Goal: Information Seeking & Learning: Compare options

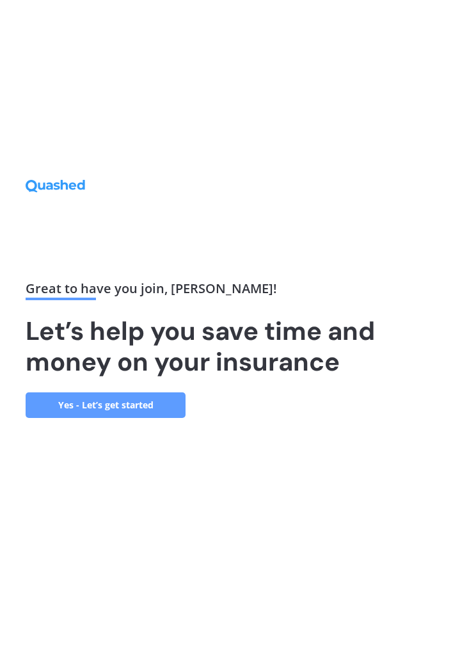
click at [128, 418] on link "Yes - Let’s get started" at bounding box center [106, 405] width 160 height 26
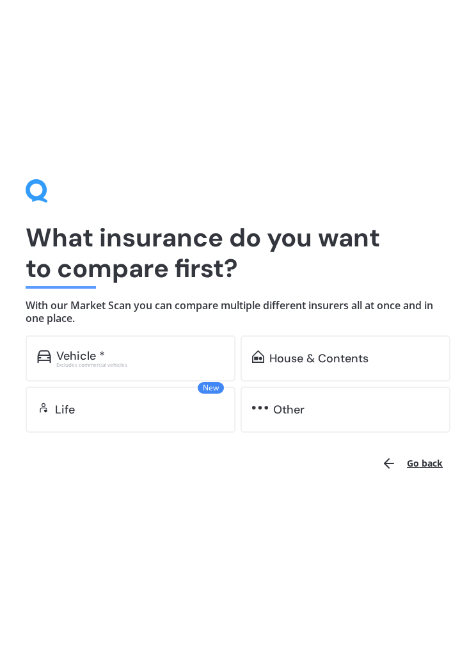
click at [355, 360] on div "House & Contents" at bounding box center [318, 358] width 99 height 13
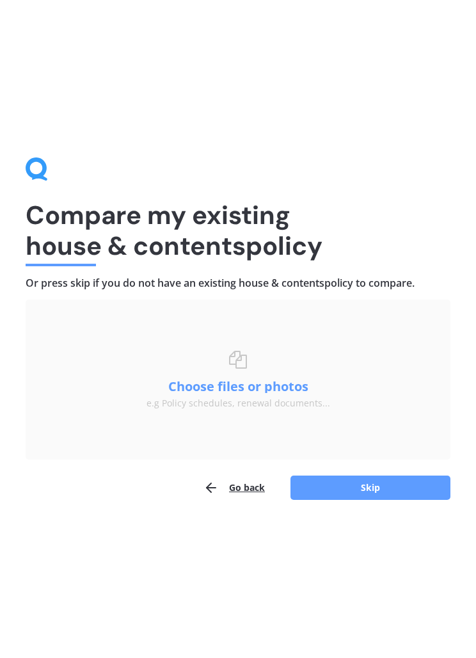
click at [392, 493] on button "Skip" at bounding box center [370, 487] width 160 height 24
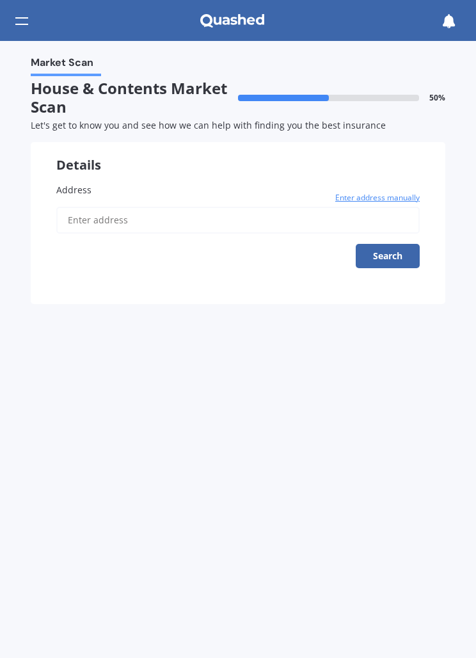
click at [111, 186] on label "Address" at bounding box center [237, 189] width 363 height 13
click at [111, 207] on input "Address" at bounding box center [237, 220] width 363 height 27
click at [396, 252] on button "Search" at bounding box center [388, 256] width 64 height 24
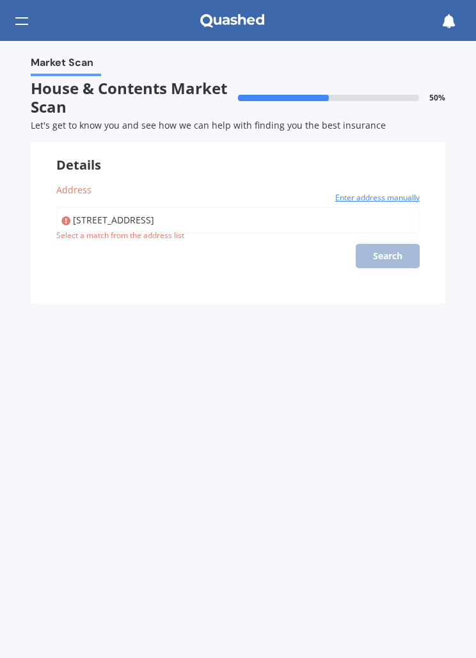
type input "[STREET_ADDRESS]"
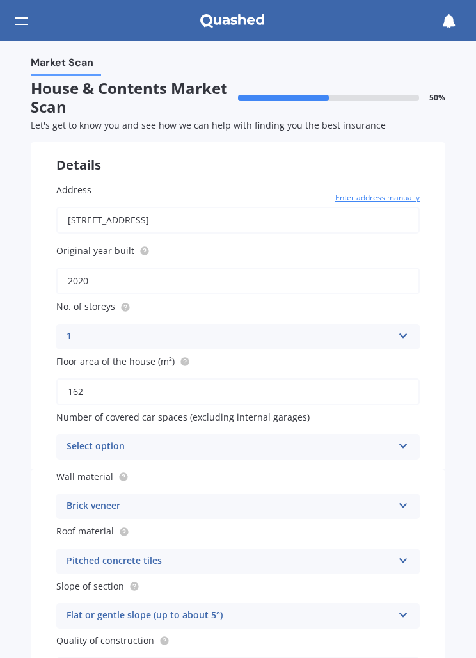
click at [406, 439] on icon at bounding box center [403, 443] width 11 height 9
click at [92, 512] on div "2" at bounding box center [238, 517] width 362 height 23
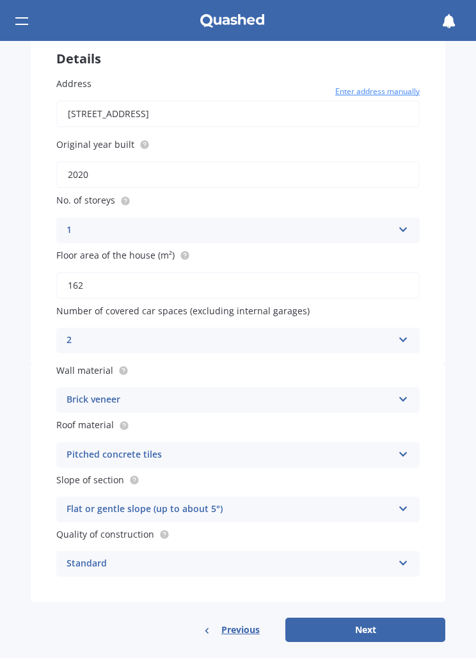
scroll to position [106, 0]
click at [400, 449] on icon at bounding box center [403, 452] width 11 height 9
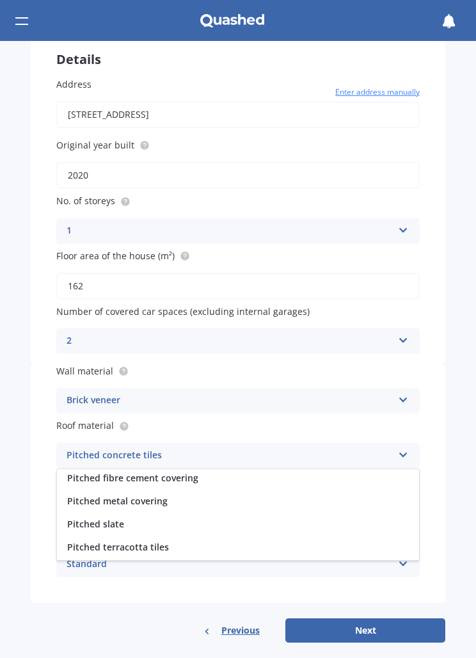
scroll to position [94, 0]
click at [166, 495] on span "Pitched metal covering" at bounding box center [117, 501] width 100 height 12
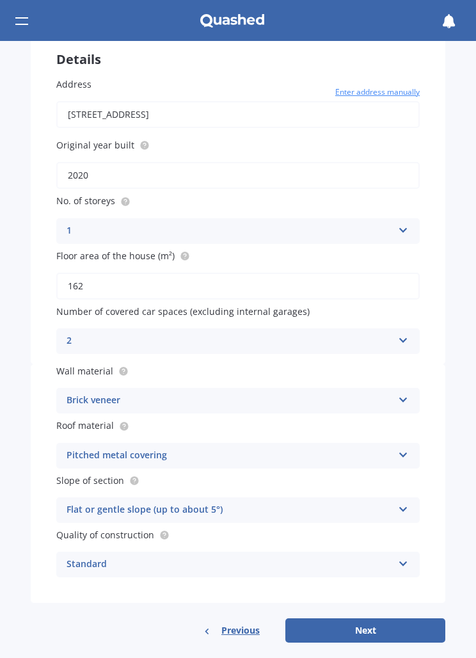
click at [408, 502] on icon at bounding box center [403, 506] width 11 height 9
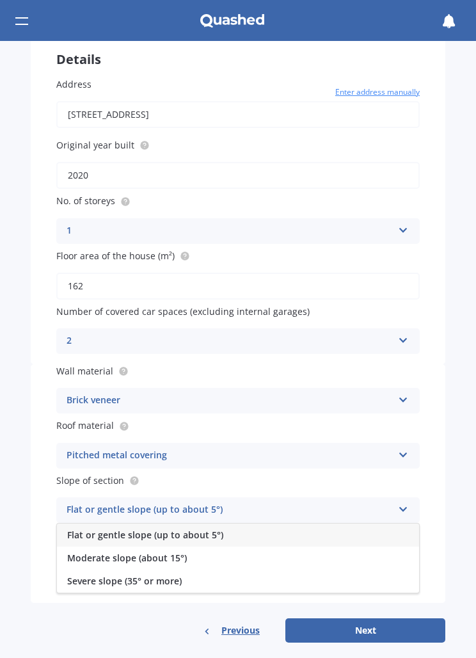
click at [186, 551] on div "Moderate slope (about 15°)" at bounding box center [238, 557] width 362 height 23
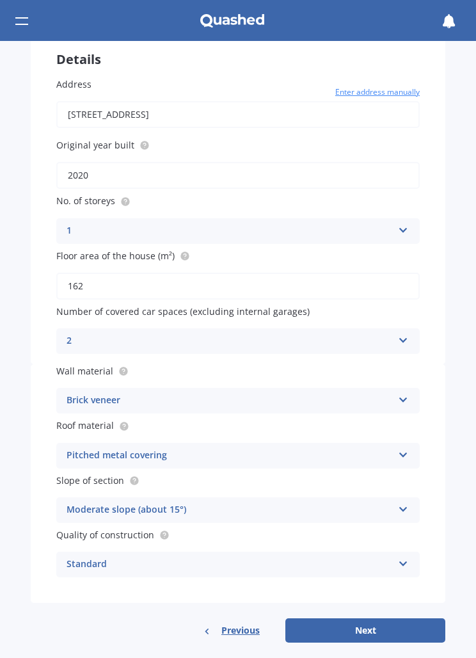
click at [407, 557] on icon at bounding box center [403, 561] width 11 height 9
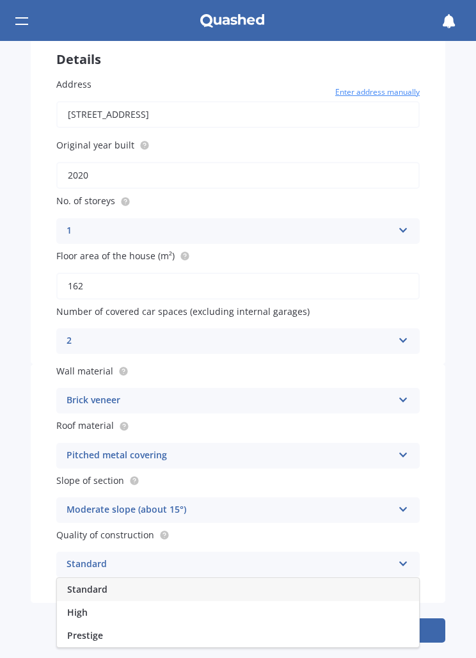
click at [342, 580] on div "Standard" at bounding box center [238, 589] width 362 height 23
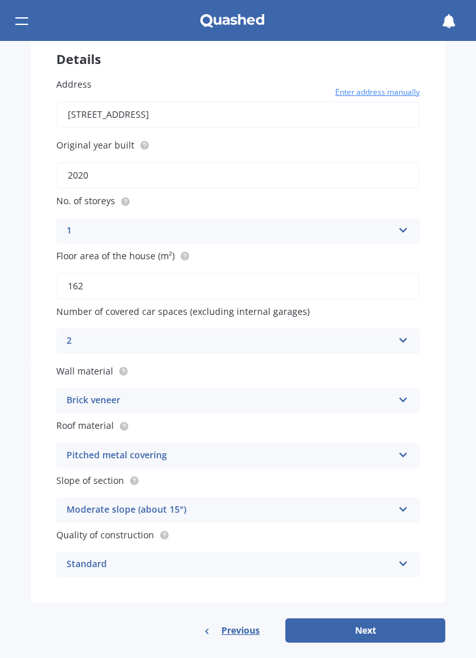
click at [382, 623] on button "Next" at bounding box center [365, 630] width 160 height 24
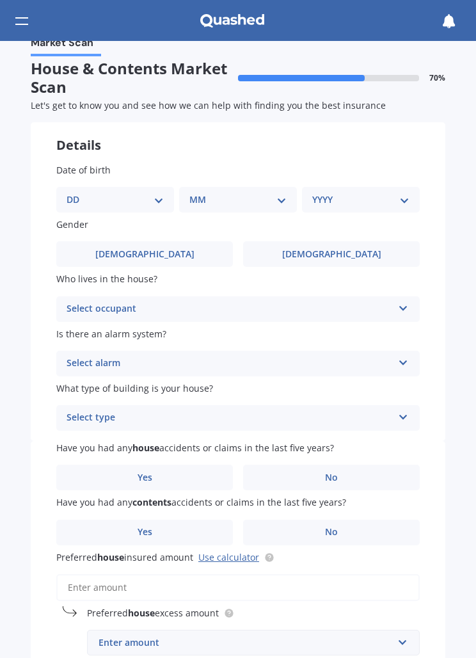
scroll to position [0, 0]
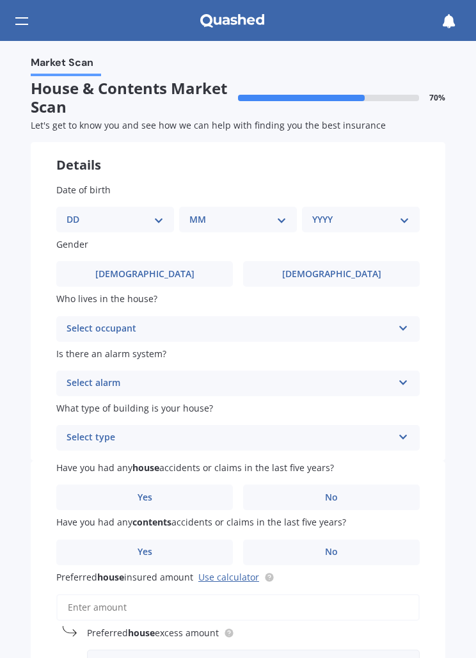
click at [161, 212] on select "DD 01 02 03 04 05 06 07 08 09 10 11 12 13 14 15 16 17 18 19 20 21 22 23 24 25 2…" at bounding box center [115, 219] width 97 height 14
select select "26"
click at [286, 223] on select "MM 01 02 03 04 05 06 07 08 09 10 11 12" at bounding box center [240, 219] width 92 height 14
select select "02"
click at [401, 221] on select "YYYY 2009 2008 2007 2006 2005 2004 2003 2002 2001 2000 1999 1998 1997 1996 1995…" at bounding box center [358, 219] width 92 height 14
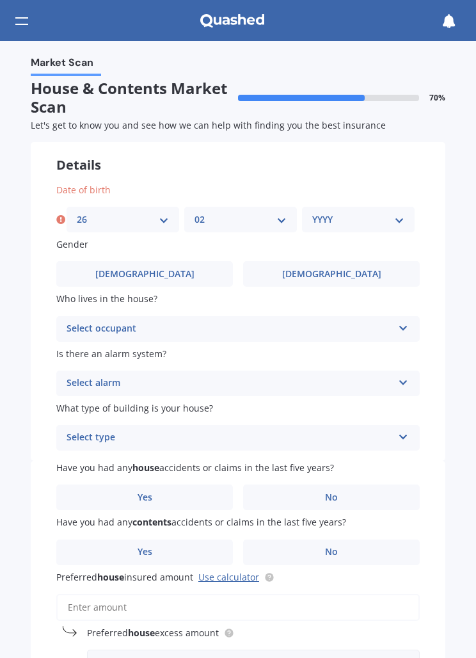
select select "1950"
click at [170, 273] on label "Male" at bounding box center [144, 274] width 177 height 26
click at [0, 0] on input "Male" at bounding box center [0, 0] width 0 height 0
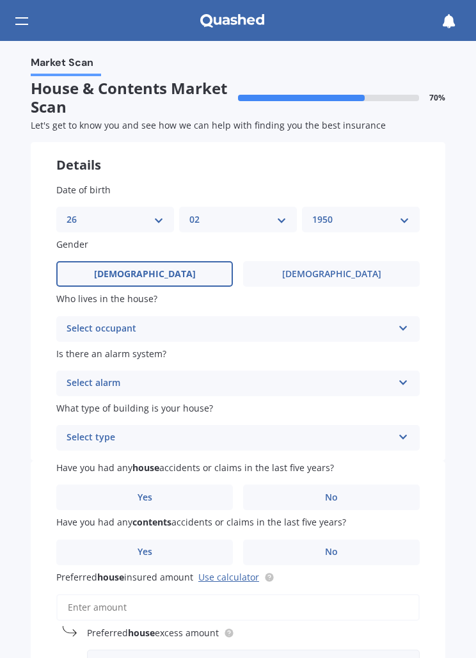
click at [405, 324] on icon at bounding box center [403, 325] width 11 height 9
click at [453, 266] on div "Market Scan House & Contents Market Scan 70 % Let's get to know you and see how…" at bounding box center [238, 349] width 476 height 617
click at [405, 379] on icon at bounding box center [403, 380] width 11 height 9
click at [276, 454] on div "No" at bounding box center [238, 454] width 362 height 23
click at [400, 433] on icon at bounding box center [403, 434] width 11 height 9
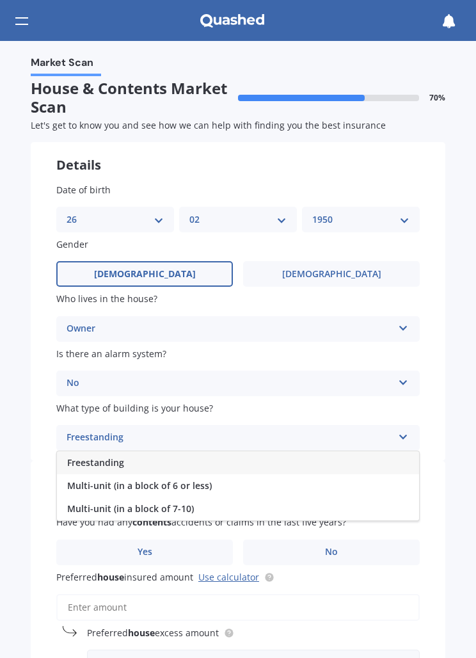
click at [153, 461] on div "Freestanding" at bounding box center [238, 462] width 362 height 23
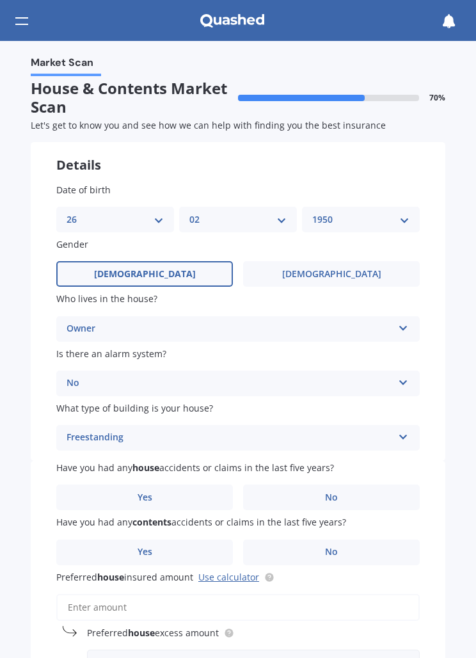
click at [339, 493] on label "No" at bounding box center [331, 497] width 177 height 26
click at [0, 0] on input "No" at bounding box center [0, 0] width 0 height 0
click at [341, 542] on label "No" at bounding box center [331, 552] width 177 height 26
click at [0, 0] on input "No" at bounding box center [0, 0] width 0 height 0
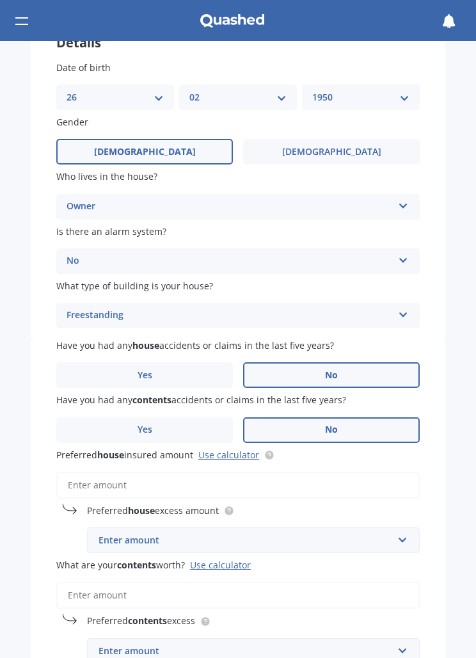
scroll to position [122, 0]
click at [162, 478] on input "Preferred house insured amount Use calculator" at bounding box center [237, 485] width 363 height 27
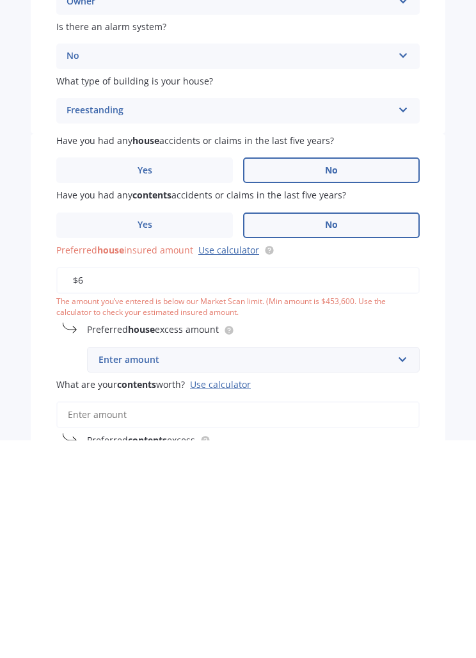
scroll to position [0, 0]
type input "$600,000"
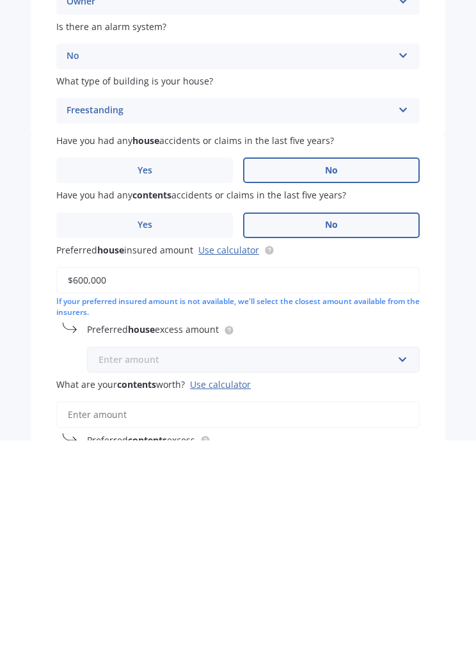
click at [194, 565] on input "text" at bounding box center [248, 577] width 321 height 24
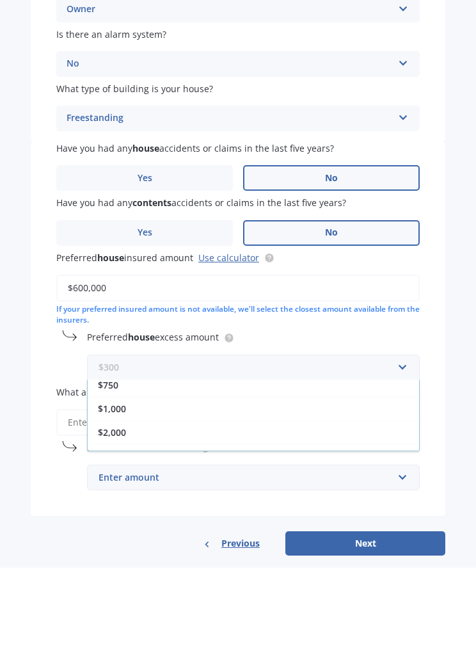
scroll to position [80, 0]
click at [133, 484] on div "$1,000" at bounding box center [253, 496] width 331 height 24
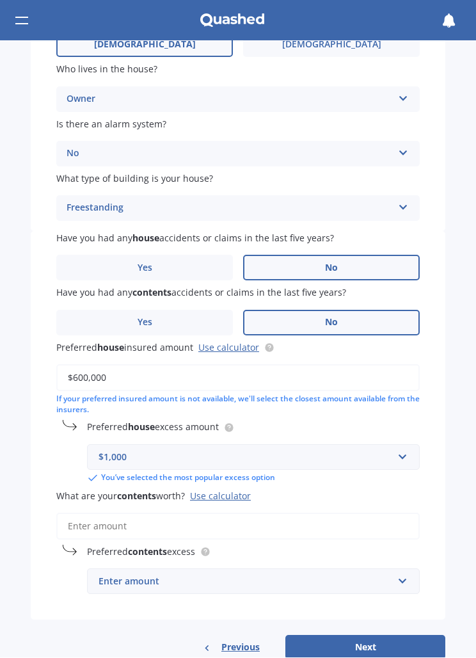
click at [210, 575] on div "Enter amount" at bounding box center [246, 582] width 294 height 14
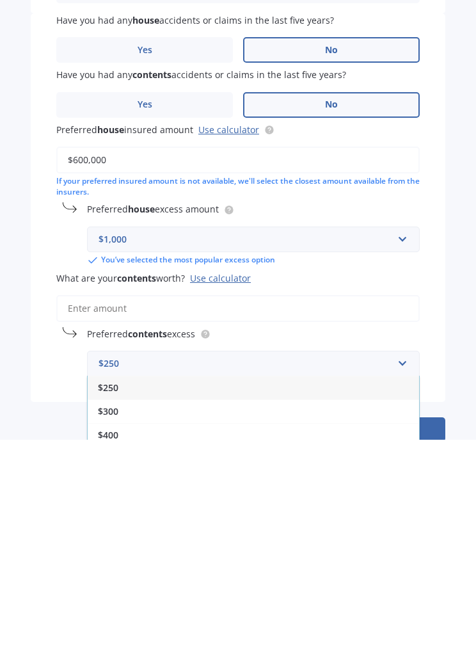
click at [163, 513] on input "What are your contents worth? Use calculator" at bounding box center [237, 526] width 363 height 27
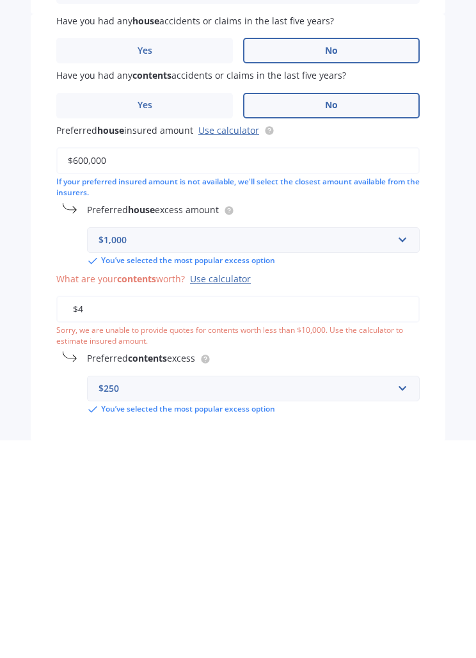
scroll to position [0, 0]
type input "$40,000"
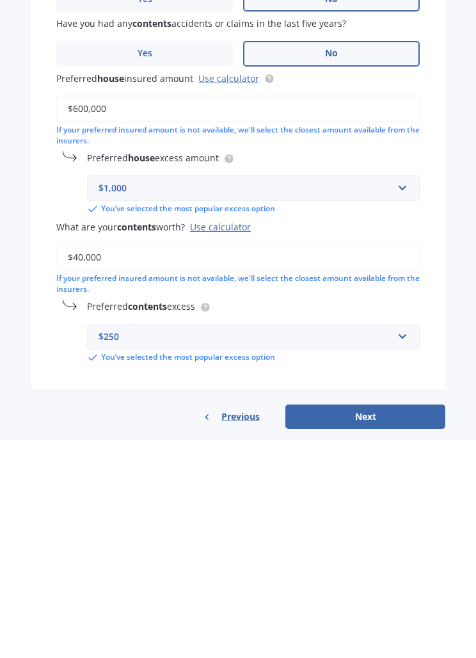
scroll to position [280, 0]
click at [376, 623] on button "Next" at bounding box center [365, 635] width 160 height 24
select select "26"
select select "02"
select select "1950"
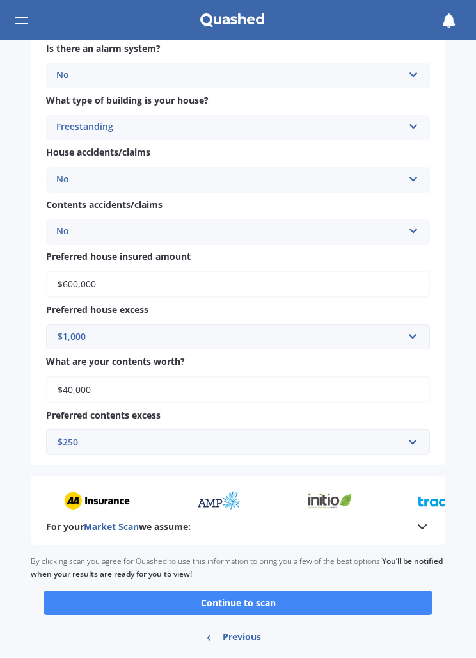
scroll to position [741, 0]
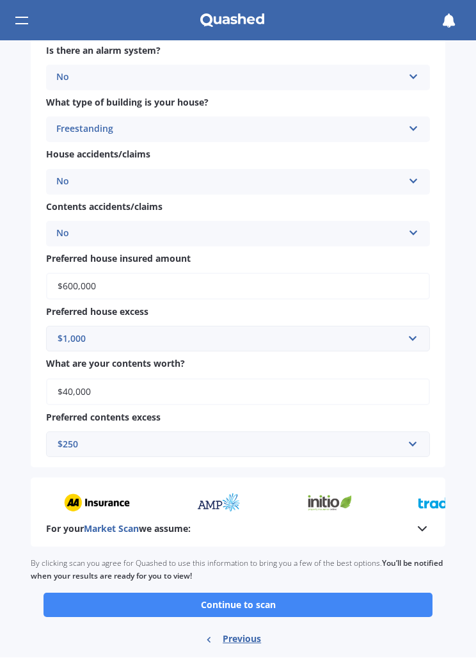
click at [324, 593] on button "Continue to scan" at bounding box center [238, 605] width 389 height 24
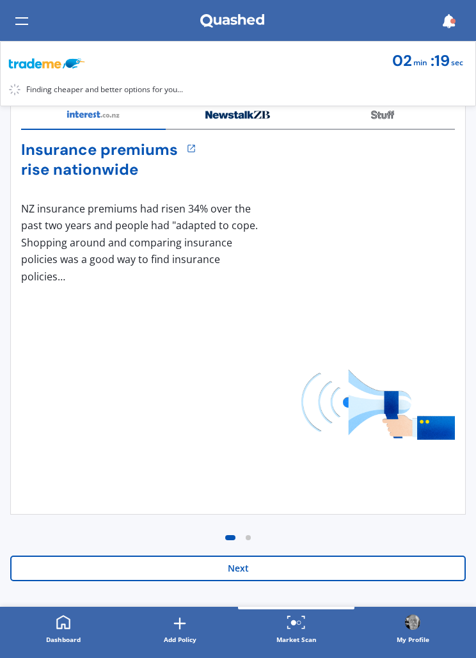
click at [289, 561] on button "Next" at bounding box center [238, 568] width 456 height 26
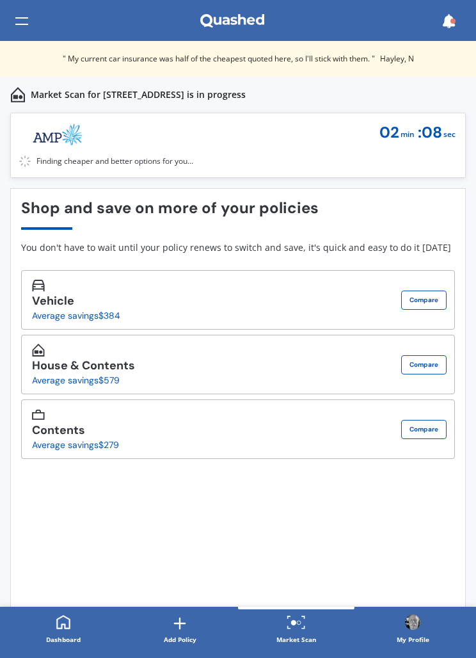
click at [426, 370] on button "Compare" at bounding box center [423, 364] width 45 height 19
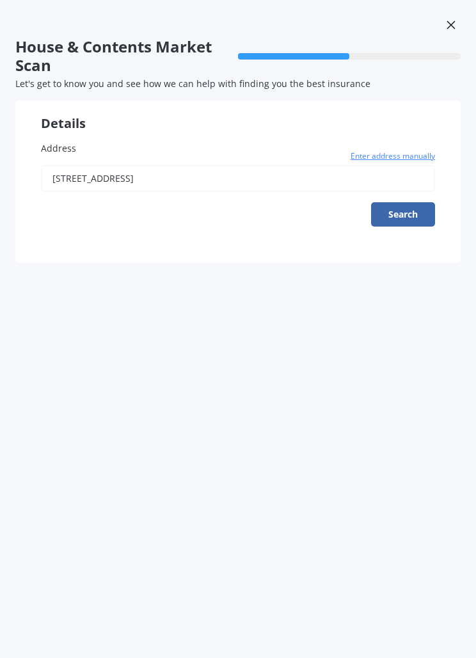
click at [453, 31] on div at bounding box center [450, 26] width 19 height 22
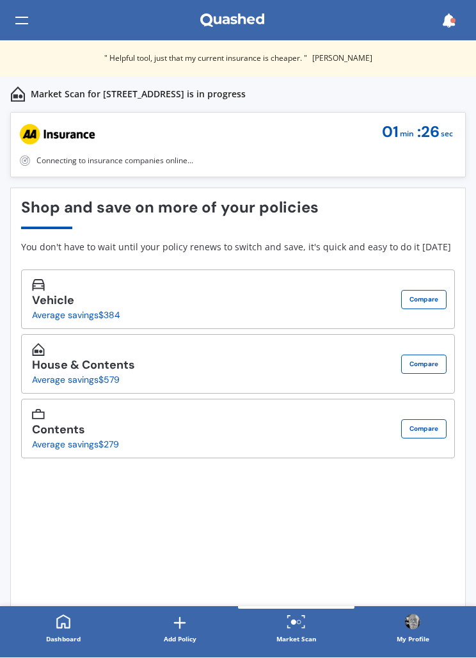
click at [429, 361] on button "Compare" at bounding box center [423, 364] width 45 height 19
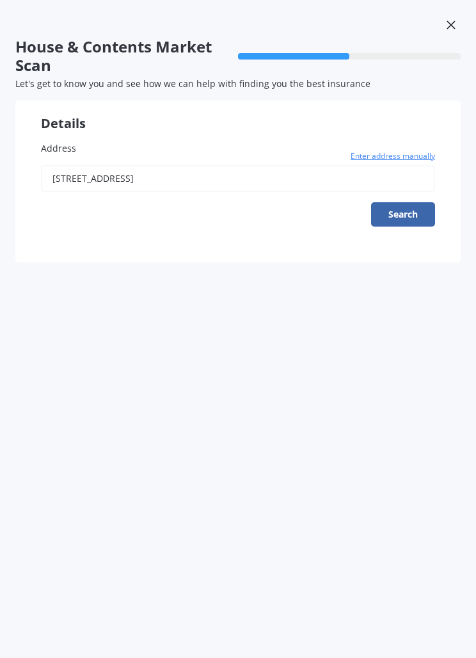
click at [401, 221] on button "Search" at bounding box center [403, 214] width 64 height 24
type input "[STREET_ADDRESS]"
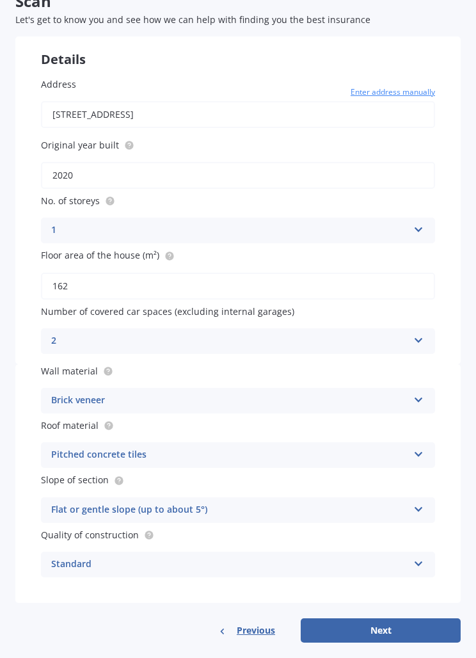
scroll to position [64, 0]
click at [388, 620] on button "Next" at bounding box center [381, 630] width 160 height 24
select select "26"
select select "02"
select select "1950"
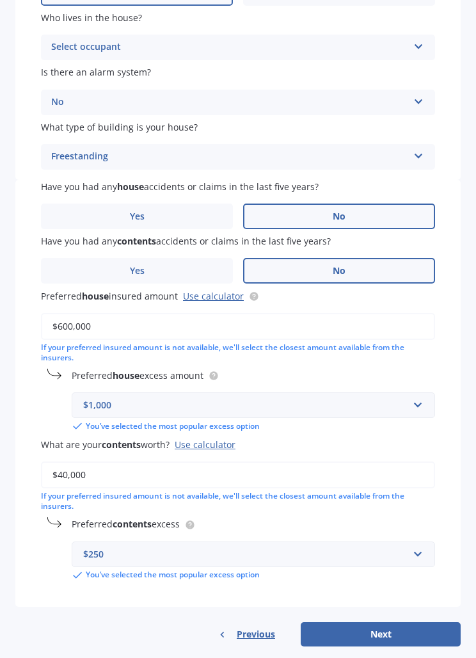
scroll to position [239, 0]
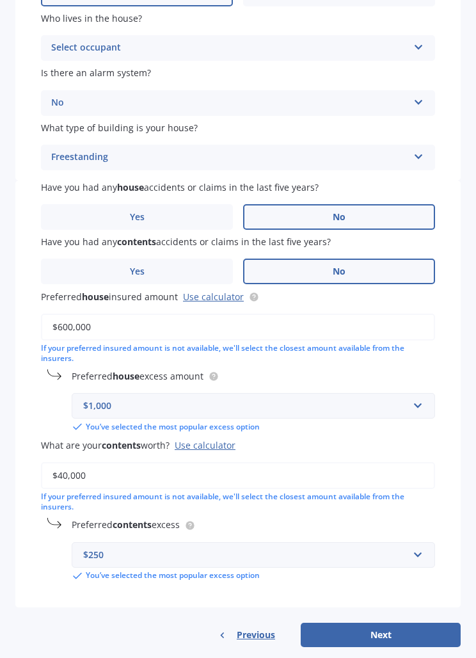
click at [398, 623] on button "Next" at bounding box center [381, 635] width 160 height 24
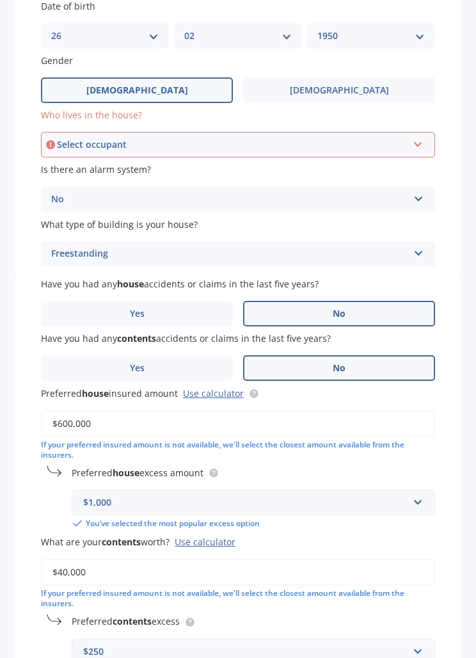
scroll to position [131, 0]
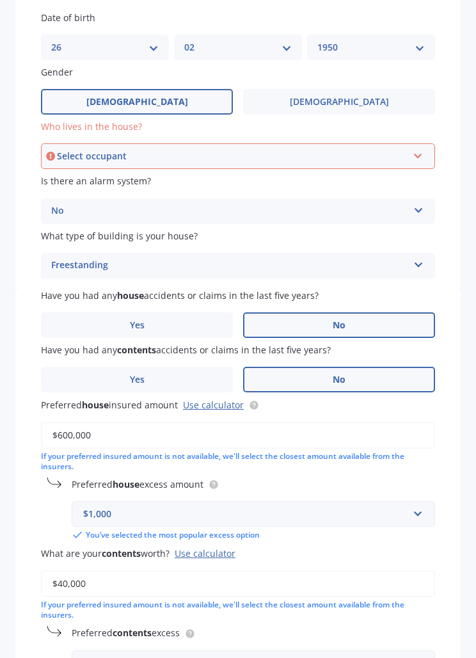
click at [420, 156] on icon at bounding box center [418, 153] width 11 height 9
click at [79, 185] on div "Owner" at bounding box center [238, 180] width 392 height 23
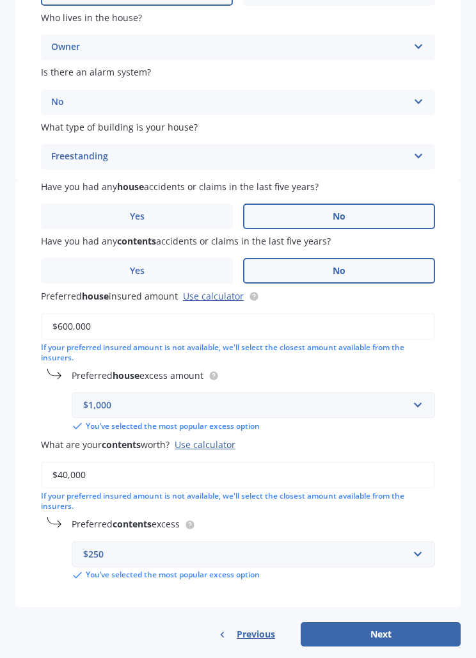
scroll to position [239, 0]
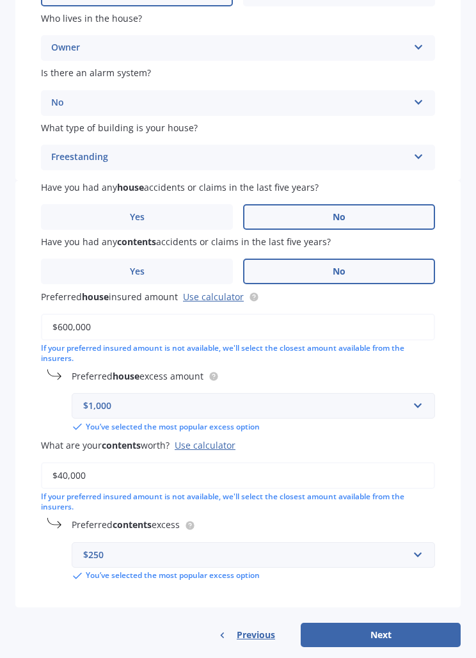
click at [396, 623] on button "Next" at bounding box center [381, 635] width 160 height 24
select select "26"
select select "02"
select select "1950"
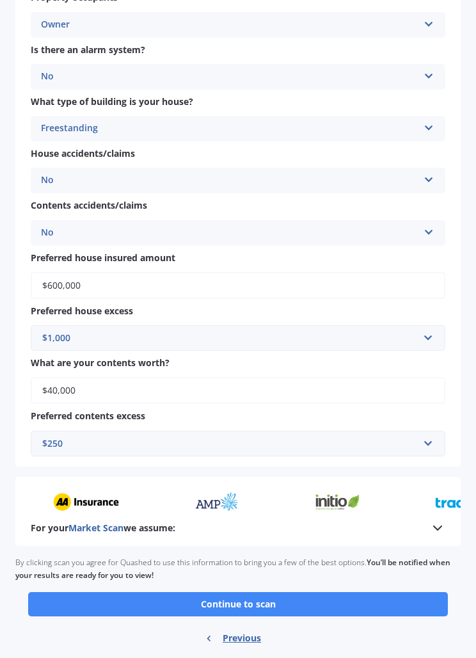
scroll to position [699, 0]
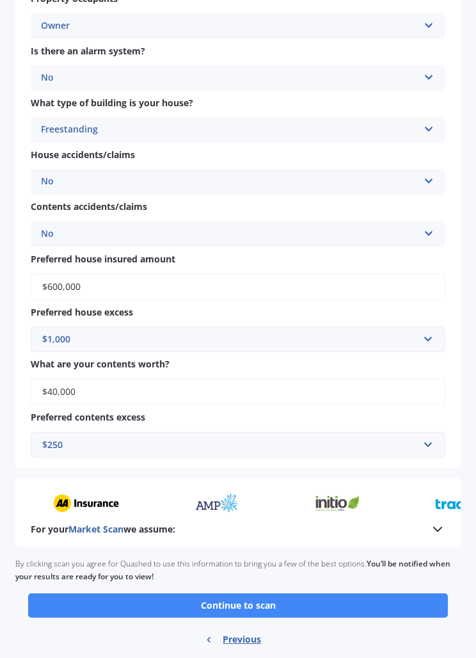
click at [439, 521] on icon at bounding box center [437, 528] width 15 height 15
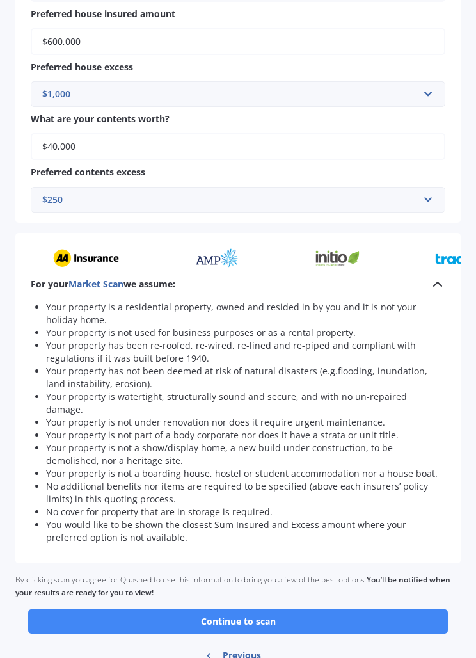
scroll to position [944, 0]
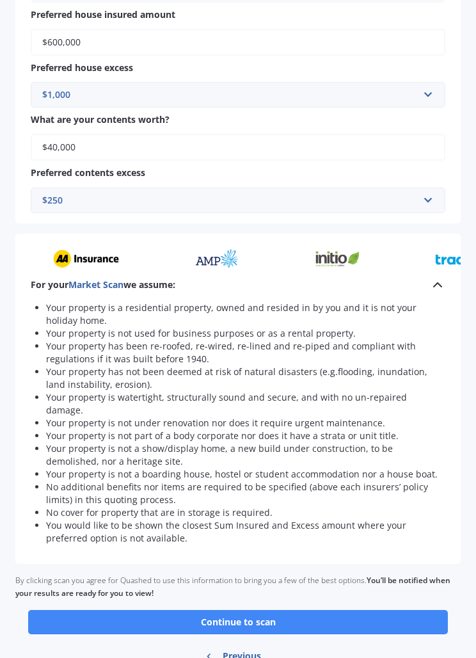
click at [400, 610] on button "Continue to scan" at bounding box center [238, 622] width 420 height 24
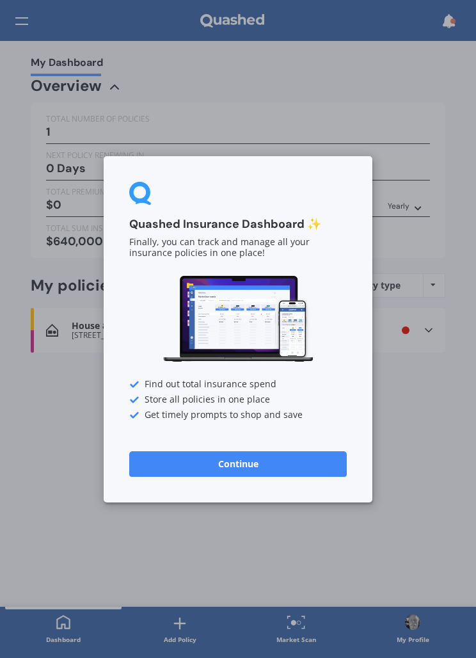
click at [286, 464] on button "Continue" at bounding box center [238, 463] width 218 height 26
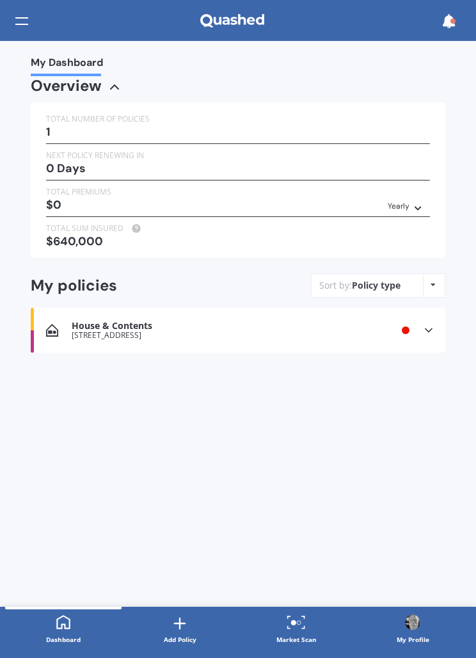
click at [430, 330] on icon at bounding box center [428, 330] width 13 height 13
click at [132, 131] on div "1" at bounding box center [238, 131] width 384 height 13
click at [419, 204] on icon at bounding box center [417, 206] width 9 height 8
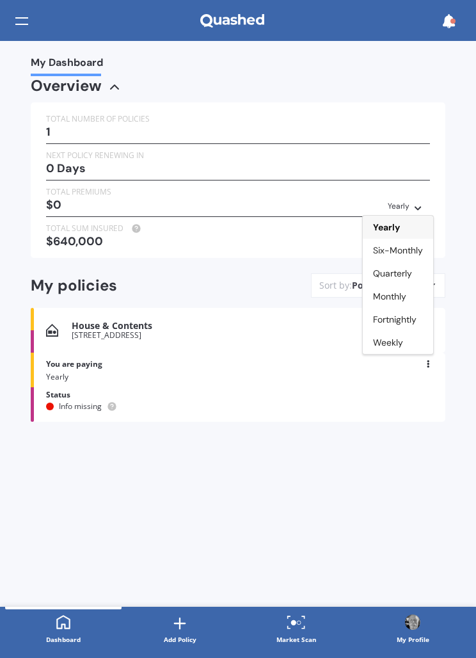
click at [406, 293] on span "Monthly" at bounding box center [389, 296] width 33 height 12
click at [61, 131] on div "1" at bounding box center [238, 131] width 384 height 13
click at [91, 204] on div "$0 Monthly Yearly Six-Monthly Quarterly Monthly Fortnightly Weekly" at bounding box center [238, 204] width 384 height 13
click at [131, 130] on div "1" at bounding box center [238, 131] width 384 height 13
click at [109, 212] on div "TOTAL NUMBER OF POLICIES 1 NEXT POLICY RENEWING IN 0 Days TOTAL PREMIUMS $0 Mon…" at bounding box center [238, 179] width 415 height 155
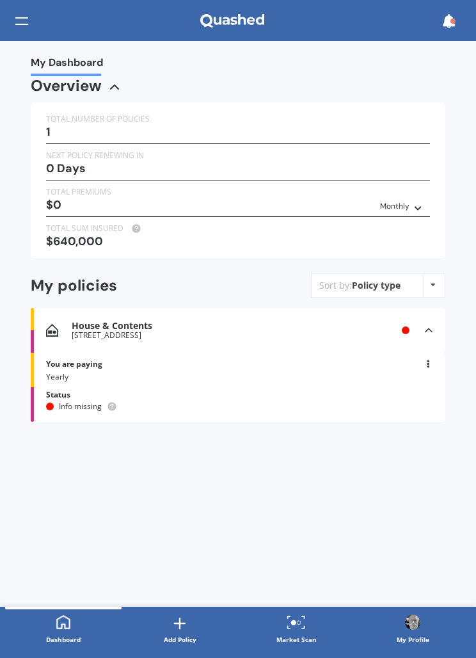
click at [92, 203] on div "$0 Monthly Yearly Six-Monthly Quarterly Monthly Fortnightly Weekly" at bounding box center [238, 204] width 384 height 13
click at [127, 138] on div "TOTAL NUMBER OF POLICIES 1" at bounding box center [238, 128] width 384 height 31
click at [326, 494] on div "My Dashboard Overview TOTAL NUMBER OF POLICIES 1 NEXT POLICY RENEWING [DATE] TO…" at bounding box center [238, 324] width 476 height 566
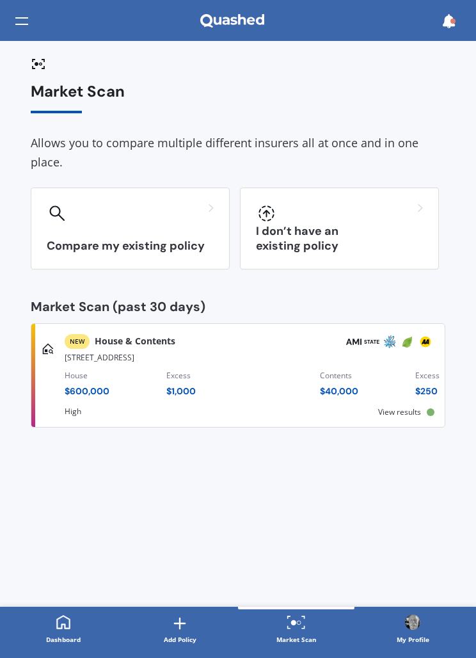
click at [173, 218] on div at bounding box center [130, 213] width 167 height 20
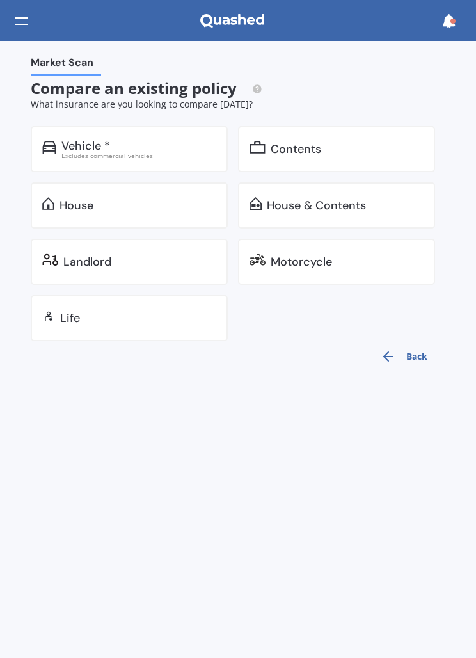
click at [365, 209] on div "House & Contents" at bounding box center [316, 205] width 99 height 13
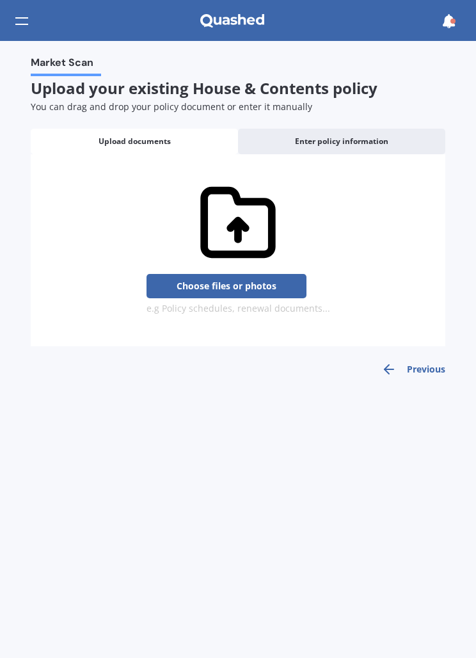
click at [361, 143] on span "Enter policy information" at bounding box center [341, 141] width 93 height 9
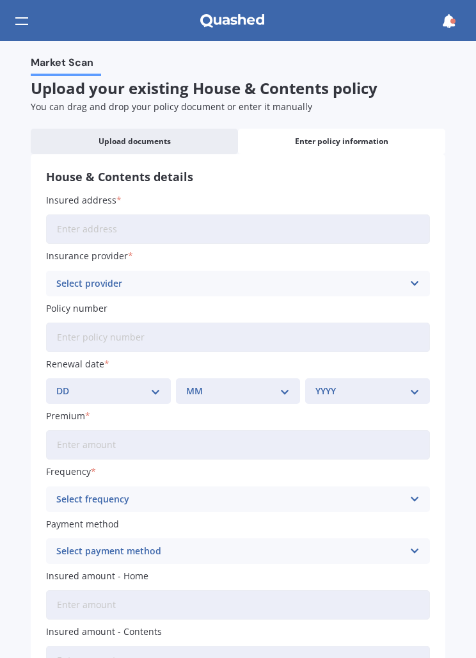
click at [173, 222] on input "Insured address" at bounding box center [238, 228] width 384 height 29
type input "[STREET_ADDRESS]"
click at [417, 285] on icon at bounding box center [414, 283] width 11 height 14
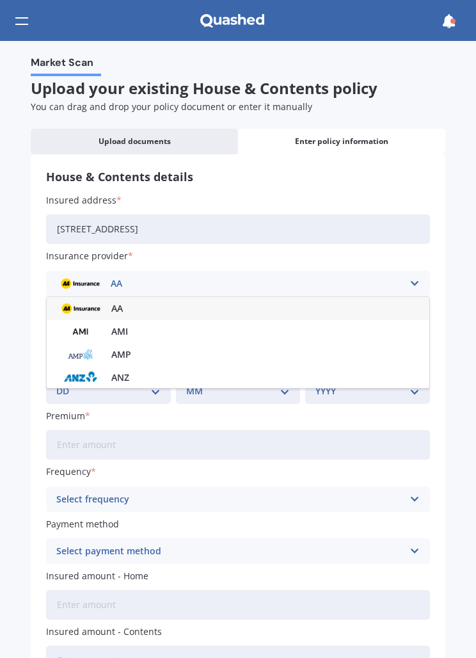
click at [120, 328] on span "AMI" at bounding box center [119, 331] width 17 height 9
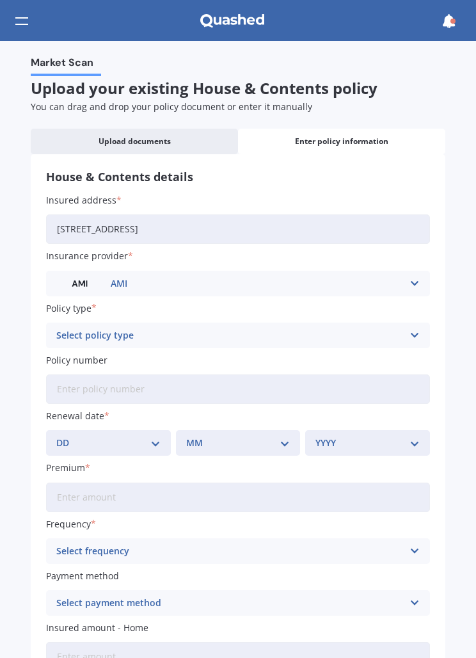
click at [415, 329] on icon at bounding box center [414, 335] width 11 height 14
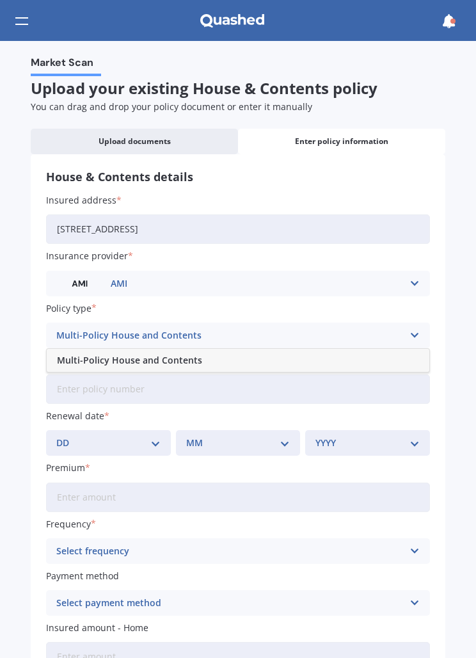
click at [185, 336] on div "Multi-Policy House and Contents" at bounding box center [229, 335] width 347 height 14
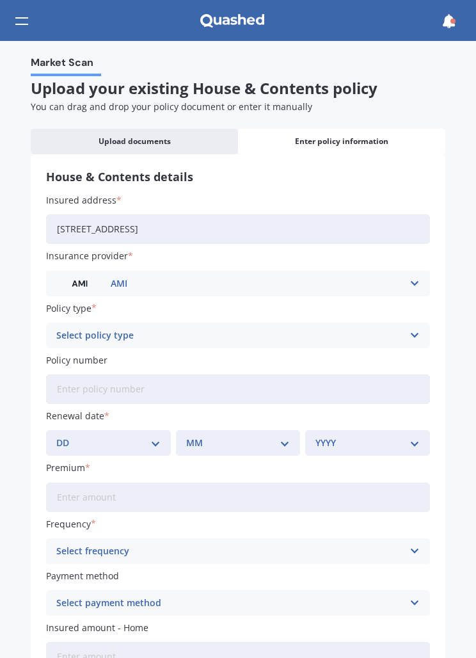
click at [419, 328] on icon at bounding box center [414, 335] width 11 height 14
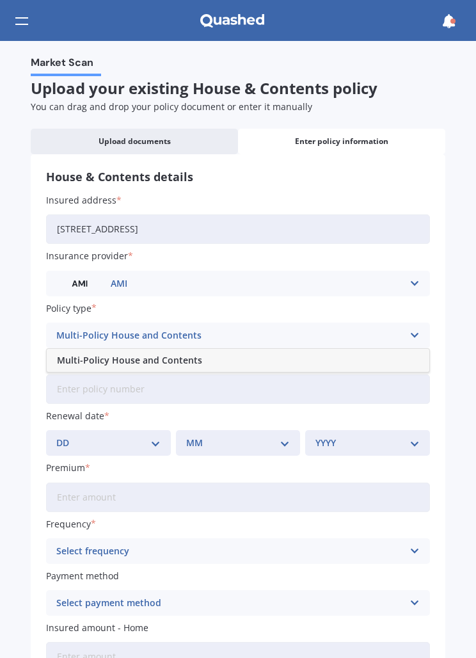
click at [201, 361] on div "Multi-Policy House and Contents" at bounding box center [238, 360] width 383 height 23
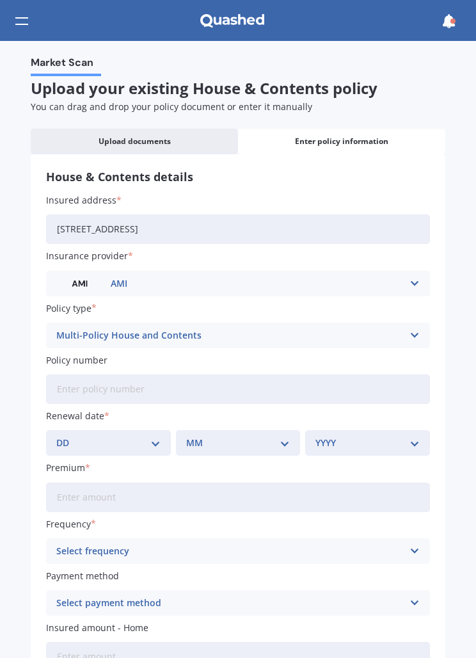
click at [196, 378] on input "Policy number" at bounding box center [238, 388] width 384 height 29
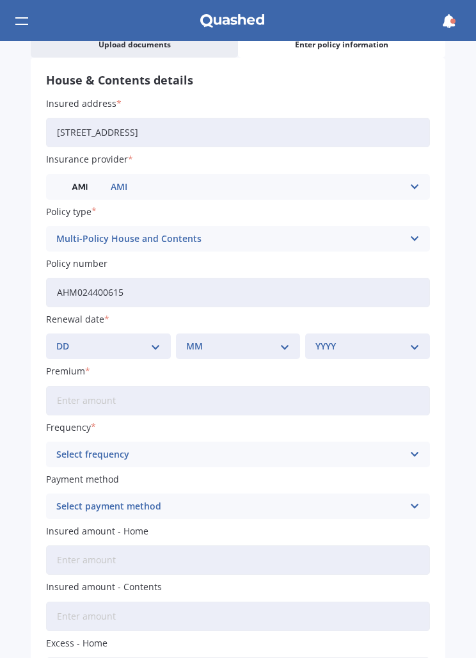
scroll to position [104, 0]
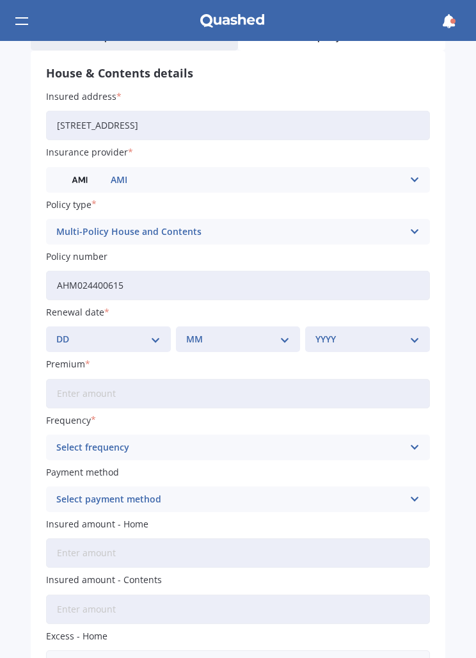
type input "AHM024400615"
click at [145, 338] on select "DD 01 02 03 04 05 06 07 08 09 10 11 12 13 14 15 16 17 18 19 20 21 22 23 24 25 2…" at bounding box center [108, 339] width 104 height 14
select select "10"
click at [289, 338] on select "MM 01 02 03 04 05 06 07 08 09 10 11 12" at bounding box center [238, 339] width 104 height 14
select select "09"
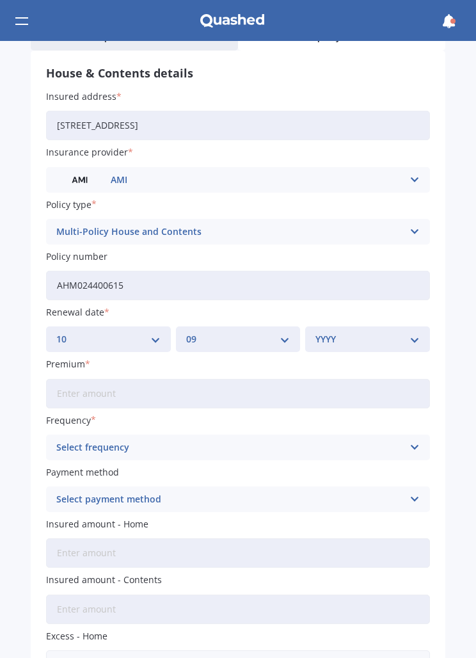
click at [418, 337] on select "YYYY 2027 2026 2025 2024 2023 2022 2021 2020 2019 2018 2017 2016 2015 2014 2013…" at bounding box center [367, 339] width 104 height 14
select select "2025"
click at [127, 392] on input "Premium" at bounding box center [238, 393] width 384 height 29
type input "$144.17"
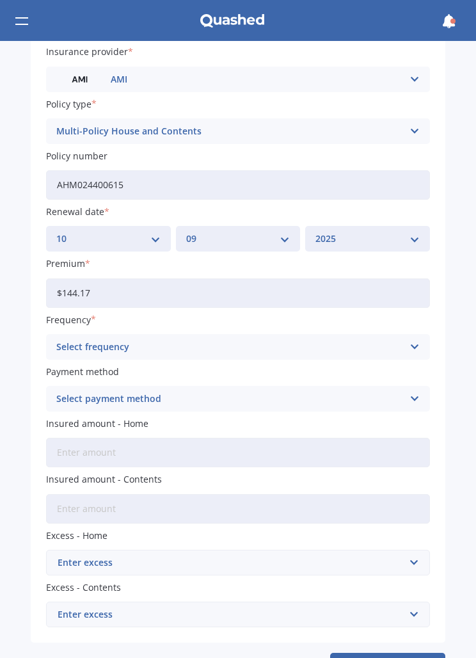
scroll to position [205, 0]
click at [417, 339] on icon at bounding box center [414, 346] width 11 height 14
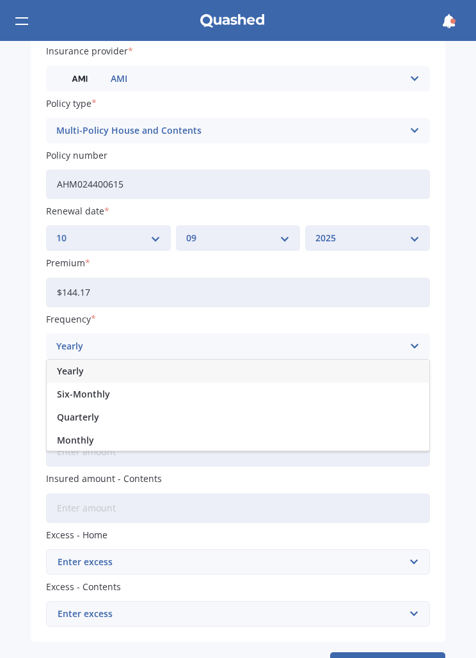
click at [122, 436] on div "Monthly" at bounding box center [238, 440] width 383 height 23
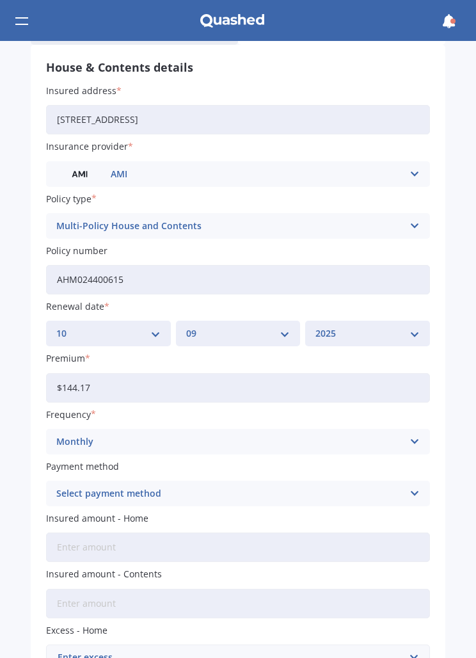
scroll to position [110, 0]
click at [417, 228] on icon at bounding box center [414, 225] width 11 height 14
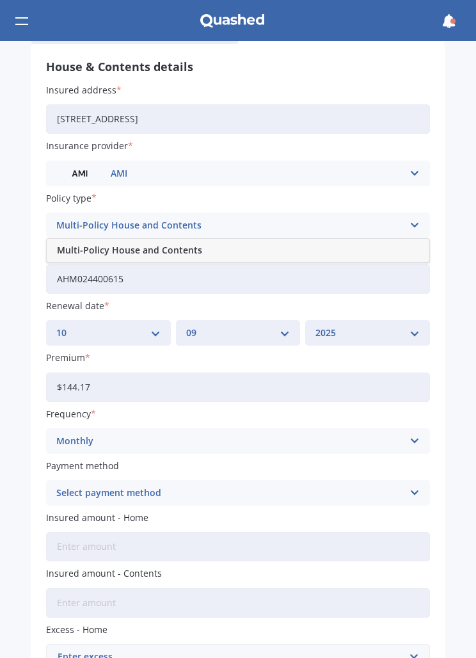
click at [296, 254] on div "Multi-Policy House and Contents" at bounding box center [238, 250] width 383 height 23
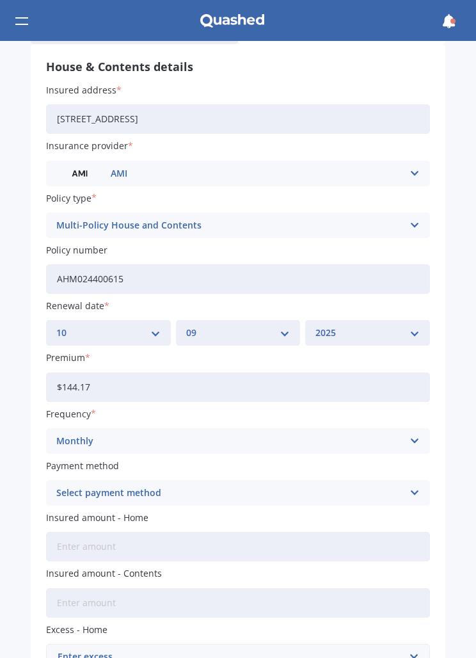
click at [116, 541] on input "Insured amount - Home" at bounding box center [238, 546] width 384 height 29
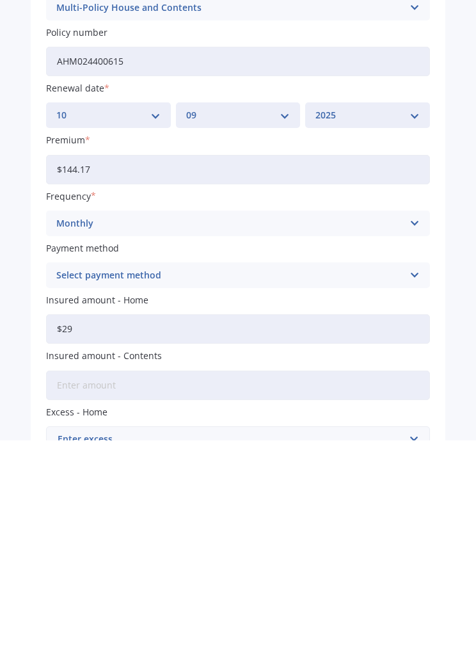
type input "$2"
click at [382, 588] on input "Insured amount - Contents" at bounding box center [238, 602] width 384 height 29
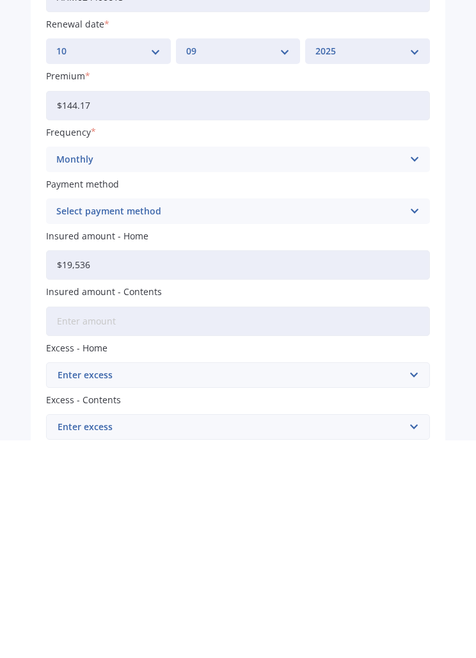
scroll to position [173, 0]
click at [131, 468] on input "$19,536" at bounding box center [238, 482] width 384 height 29
type input "$1"
type input "$600,000"
click at [163, 525] on input "Insured amount - Contents" at bounding box center [238, 539] width 384 height 29
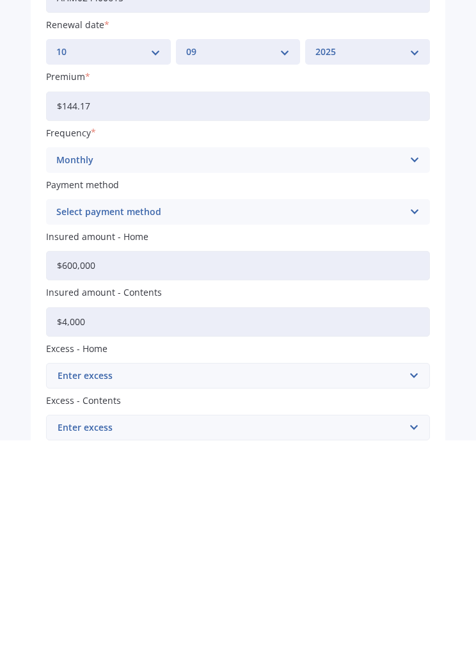
type input "$40,000"
click at [418, 581] on input "text" at bounding box center [233, 593] width 372 height 24
click at [98, 605] on div "$1,000" at bounding box center [238, 617] width 383 height 24
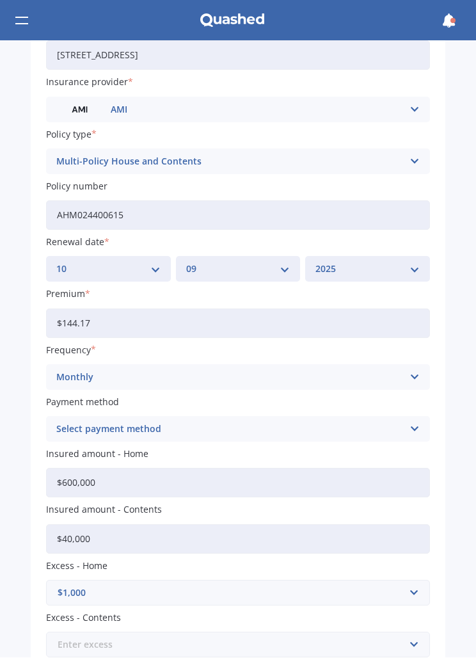
click at [264, 643] on input "text" at bounding box center [233, 645] width 372 height 24
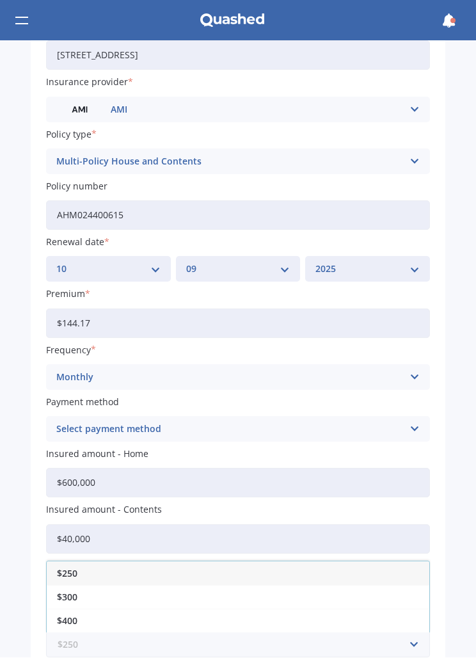
scroll to position [1, 0]
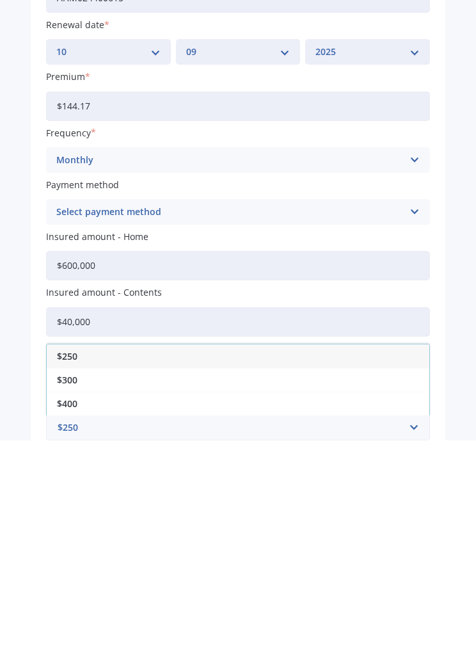
click at [166, 562] on div "$250" at bounding box center [238, 574] width 383 height 24
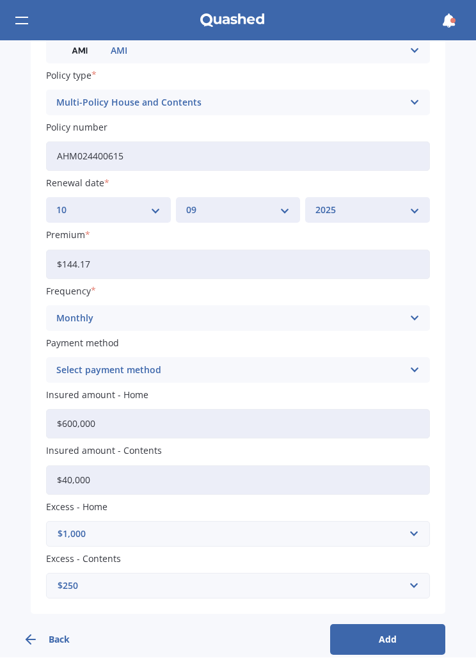
scroll to position [232, 0]
click at [401, 638] on button "Add" at bounding box center [387, 639] width 115 height 31
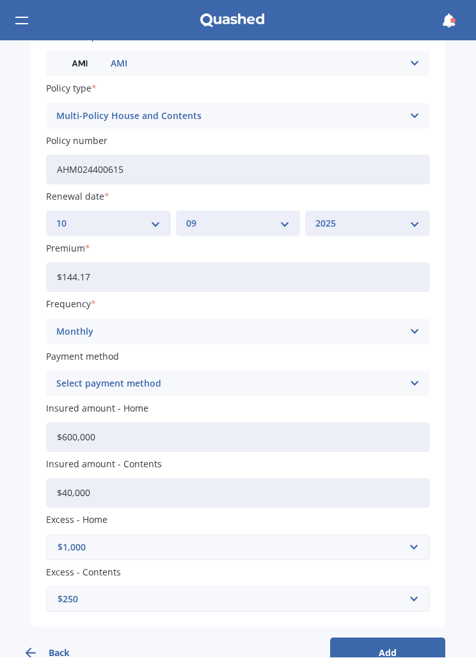
click at [398, 642] on button "Add" at bounding box center [387, 653] width 115 height 31
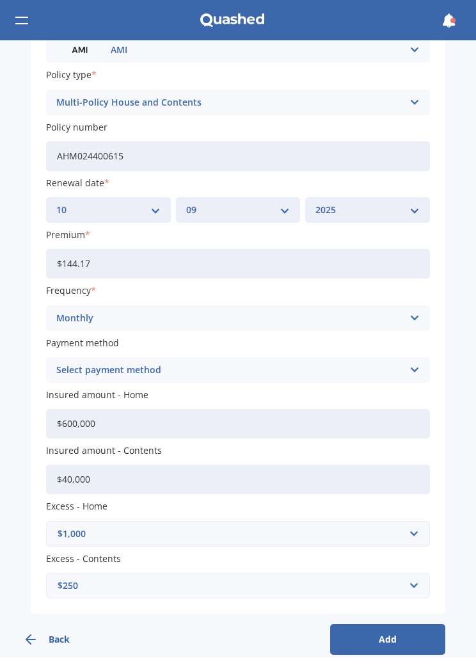
scroll to position [245, 0]
click at [56, 625] on button "Back" at bounding box center [72, 640] width 115 height 31
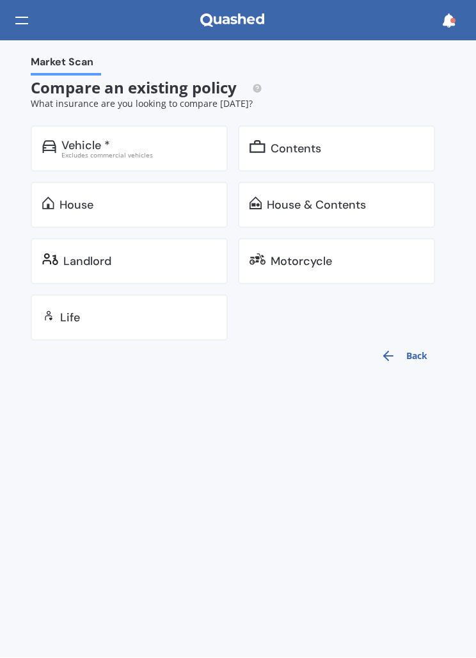
scroll to position [0, 0]
click at [165, 205] on div "House" at bounding box center [137, 205] width 157 height 13
